Goal: Navigation & Orientation: Find specific page/section

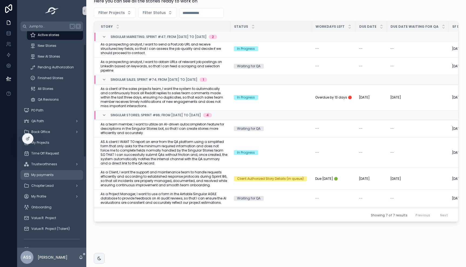
scroll to position [34, 0]
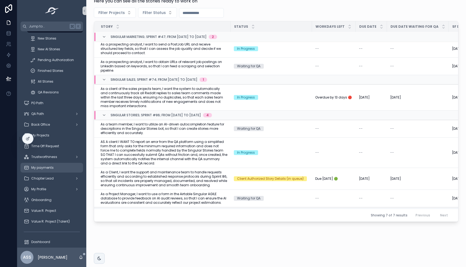
click at [49, 165] on div "My payments" at bounding box center [52, 168] width 56 height 9
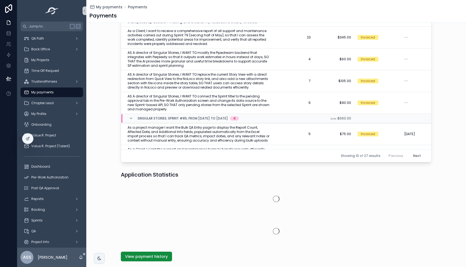
scroll to position [204, 0]
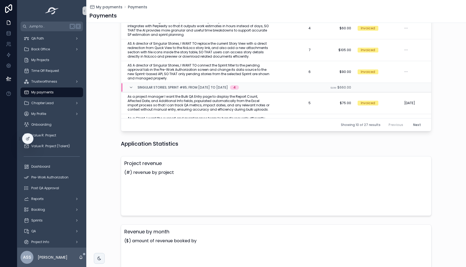
click at [152, 228] on h3 "Revenue by month" at bounding box center [276, 232] width 304 height 8
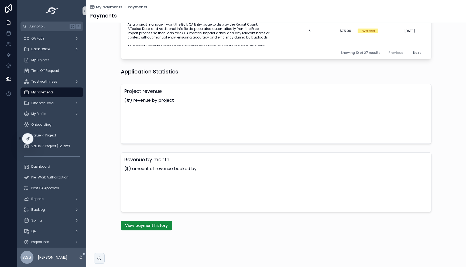
click at [152, 228] on span "View payment history" at bounding box center [146, 225] width 43 height 5
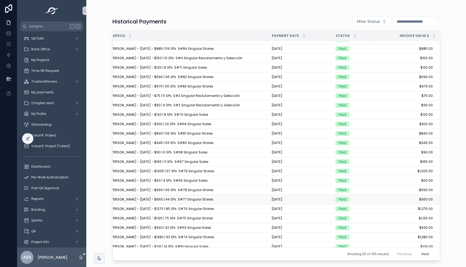
scroll to position [0, 12]
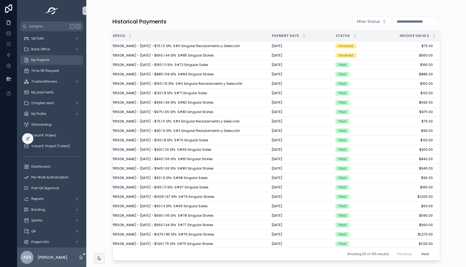
click at [44, 58] on span "My Projects" at bounding box center [40, 60] width 18 height 4
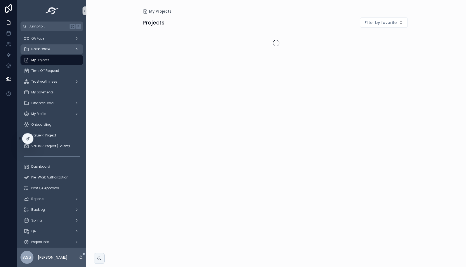
click at [44, 50] on span "Back Office" at bounding box center [40, 49] width 19 height 4
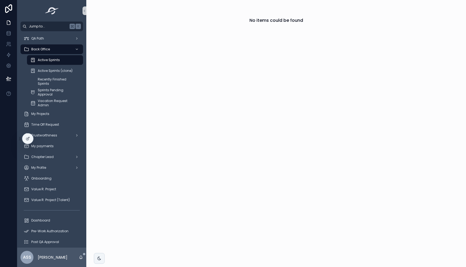
click at [51, 28] on span "Jump to..." at bounding box center [48, 26] width 39 height 4
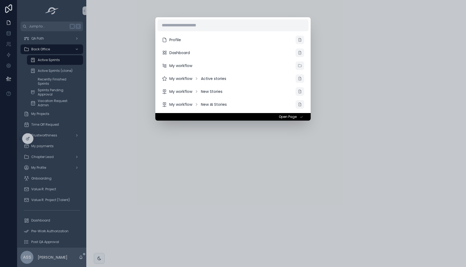
click at [47, 41] on div "Profile Dashboard My workflow My workflow Active stories My workflow New Storie…" at bounding box center [233, 133] width 466 height 267
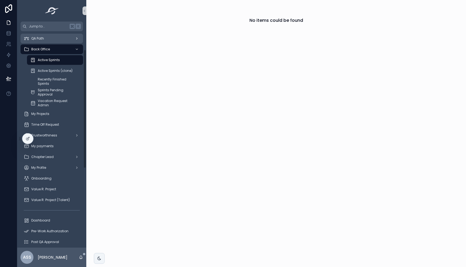
click at [47, 40] on div "QA Path" at bounding box center [52, 38] width 56 height 9
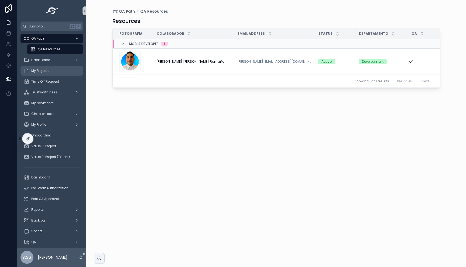
click at [44, 69] on span "My Projects" at bounding box center [40, 71] width 18 height 4
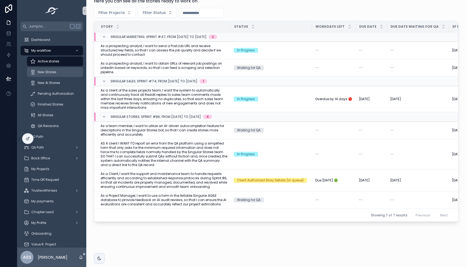
click at [49, 76] on div "New Stories" at bounding box center [55, 72] width 50 height 9
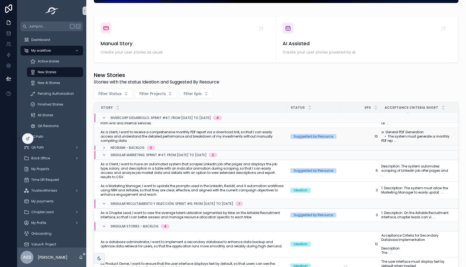
scroll to position [53, 0]
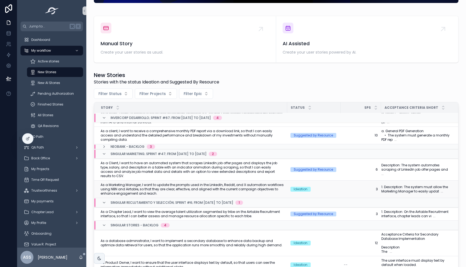
click at [247, 188] on span "As a Marketing Manager, I want to update the prompts used in the LinkedIn, Redd…" at bounding box center [192, 189] width 183 height 13
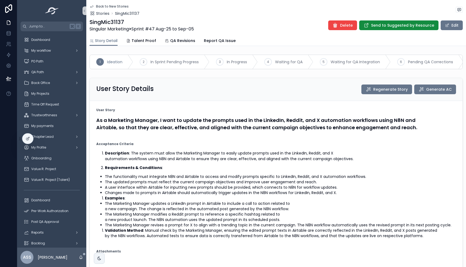
click at [92, 6] on icon "scrollable content" at bounding box center [91, 6] width 4 height 4
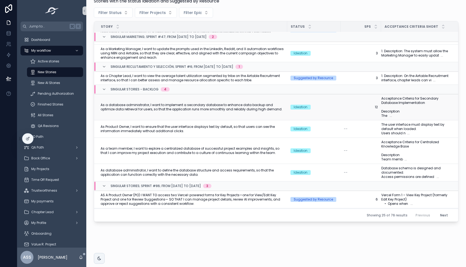
scroll to position [105, 0]
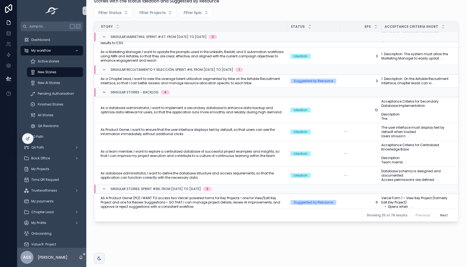
click at [103, 90] on icon "scrollable content" at bounding box center [104, 92] width 4 height 4
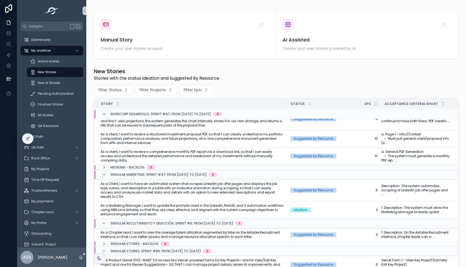
scroll to position [0, 0]
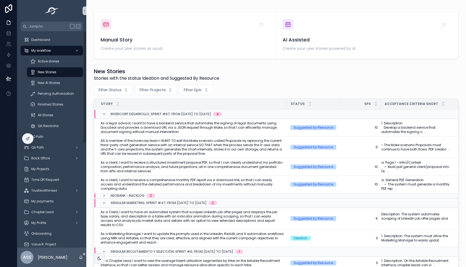
click at [48, 71] on span "New Stories" at bounding box center [47, 72] width 19 height 4
click at [60, 82] on div "New AI Stories" at bounding box center [55, 83] width 50 height 9
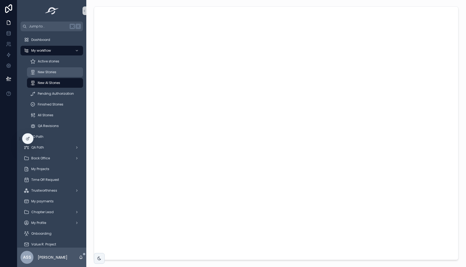
click at [53, 73] on span "New Stories" at bounding box center [47, 72] width 19 height 4
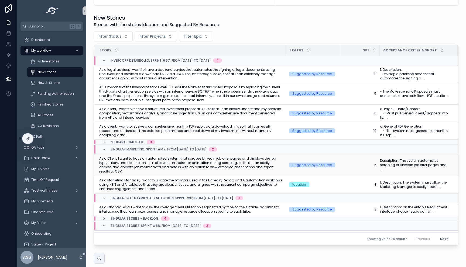
scroll to position [129, 0]
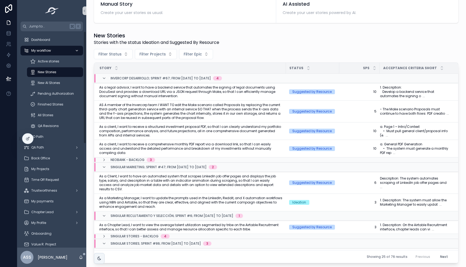
click at [40, 55] on link "My workflow" at bounding box center [51, 51] width 63 height 10
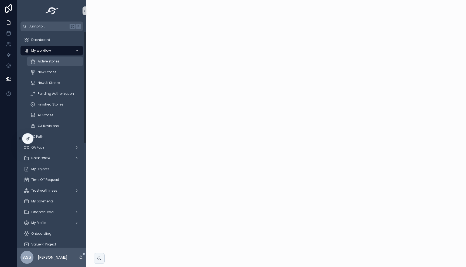
click at [50, 61] on span "Active stories" at bounding box center [49, 61] width 22 height 4
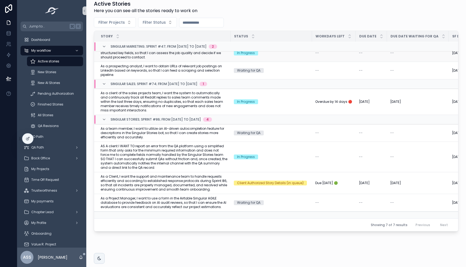
scroll to position [98, 0]
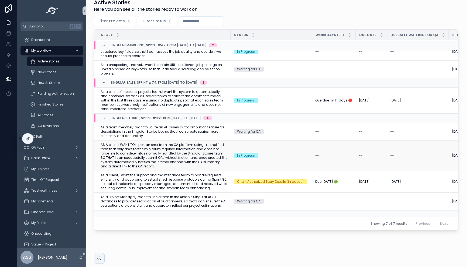
click at [182, 147] on span "AS A client I WANT TO report an error from the QA platform using a simplified f…" at bounding box center [164, 156] width 127 height 26
